Goal: Register for event/course

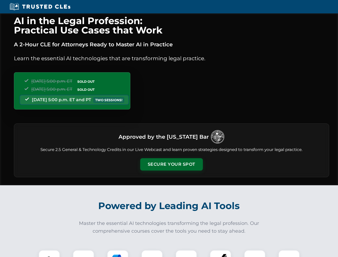
click at [171, 164] on button "Secure Your Spot" at bounding box center [171, 164] width 63 height 12
click at [49, 253] on img at bounding box center [49, 261] width 16 height 16
click at [83, 253] on div at bounding box center [83, 260] width 21 height 21
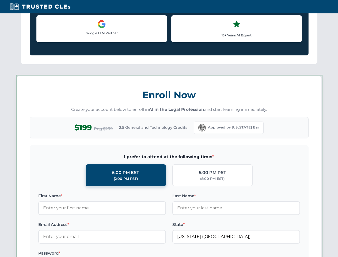
click at [152, 253] on label "Password *" at bounding box center [102, 253] width 128 height 6
